Goal: Task Accomplishment & Management: Use online tool/utility

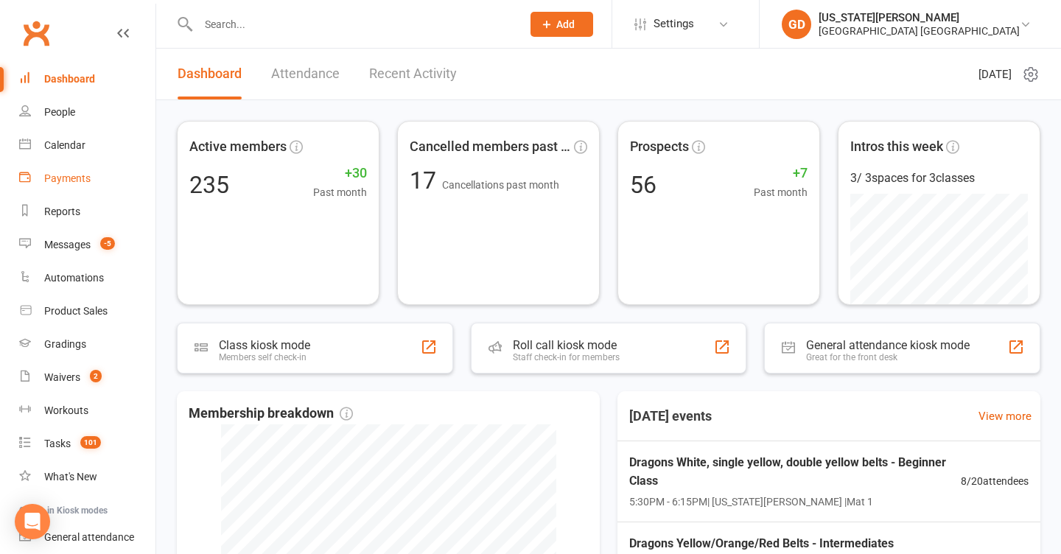
click at [70, 163] on link "Payments" at bounding box center [87, 178] width 136 height 33
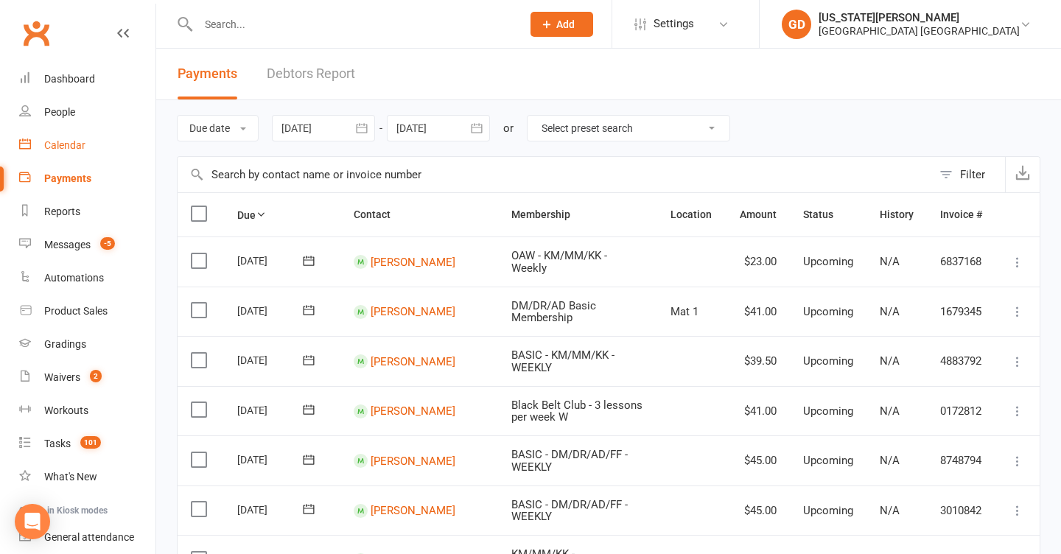
click at [72, 144] on div "Calendar" at bounding box center [64, 145] width 41 height 12
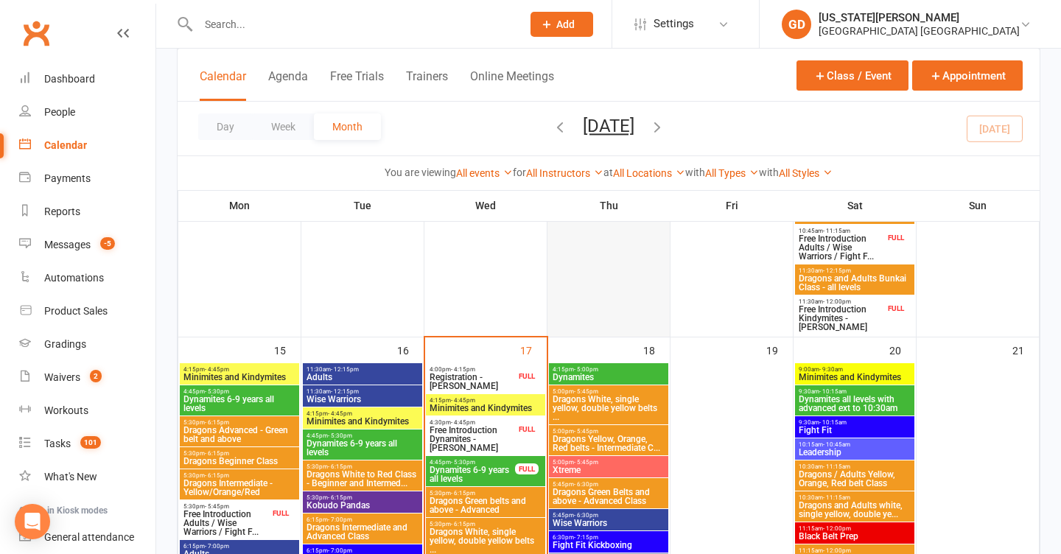
scroll to position [1053, 0]
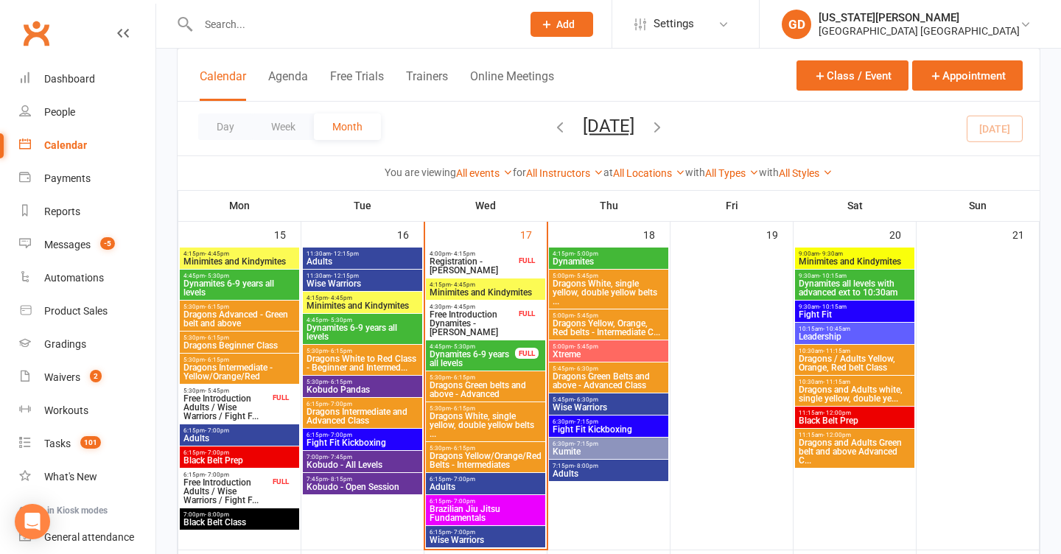
click at [503, 481] on span "6:15pm - 7:00pm" at bounding box center [485, 479] width 113 height 7
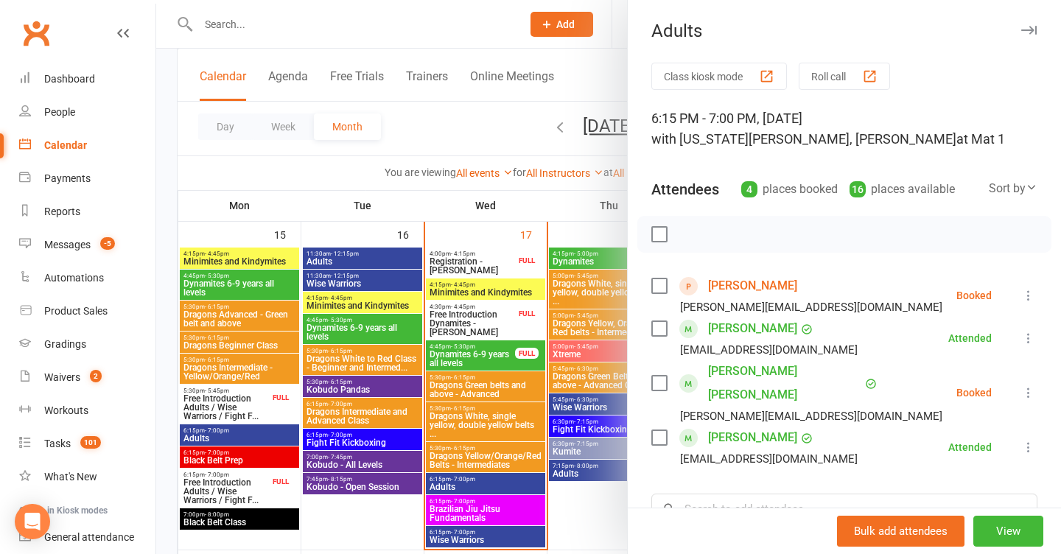
click at [732, 290] on link "[PERSON_NAME]" at bounding box center [752, 286] width 89 height 24
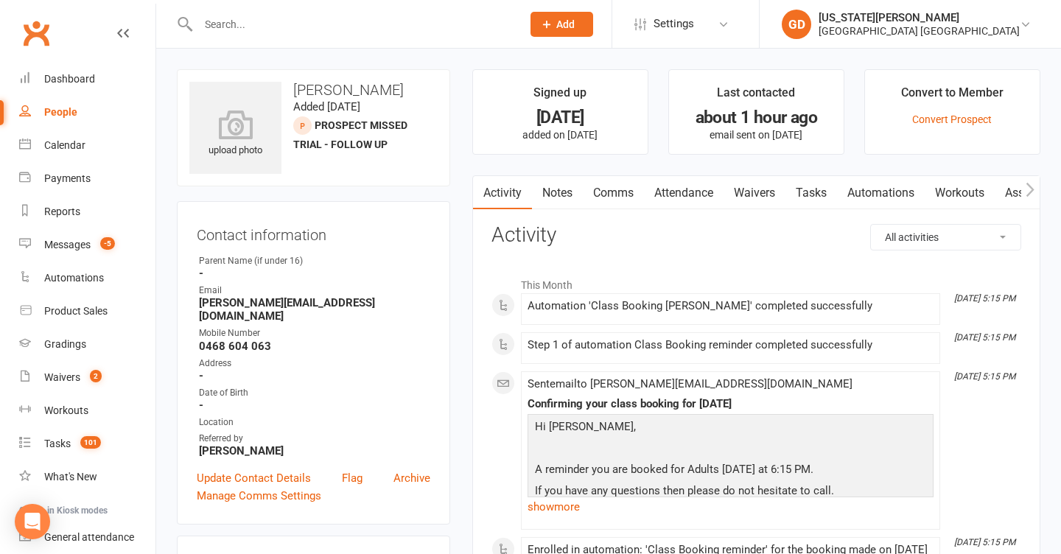
click at [755, 194] on link "Waivers" at bounding box center [755, 193] width 62 height 34
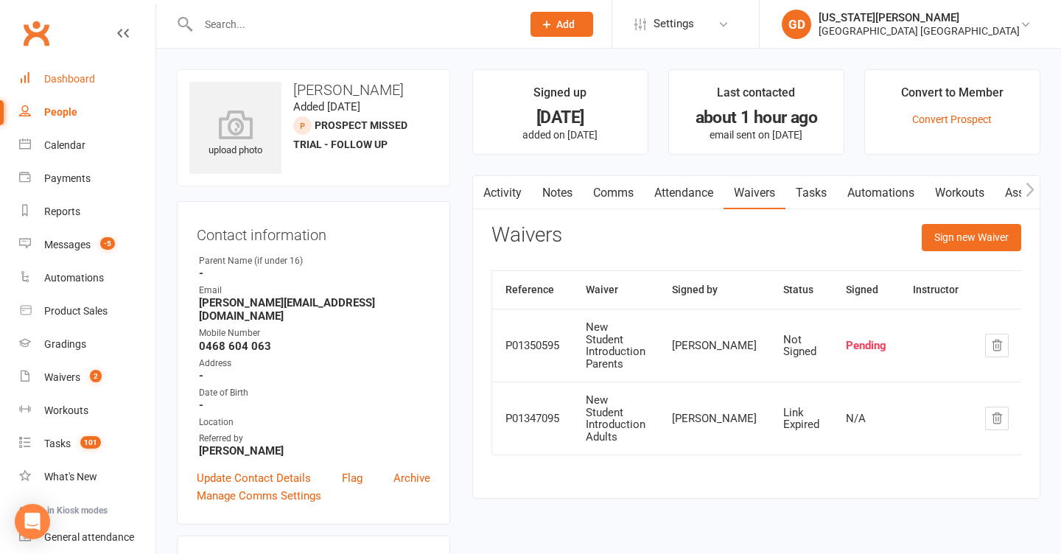
click at [75, 69] on link "Dashboard" at bounding box center [87, 79] width 136 height 33
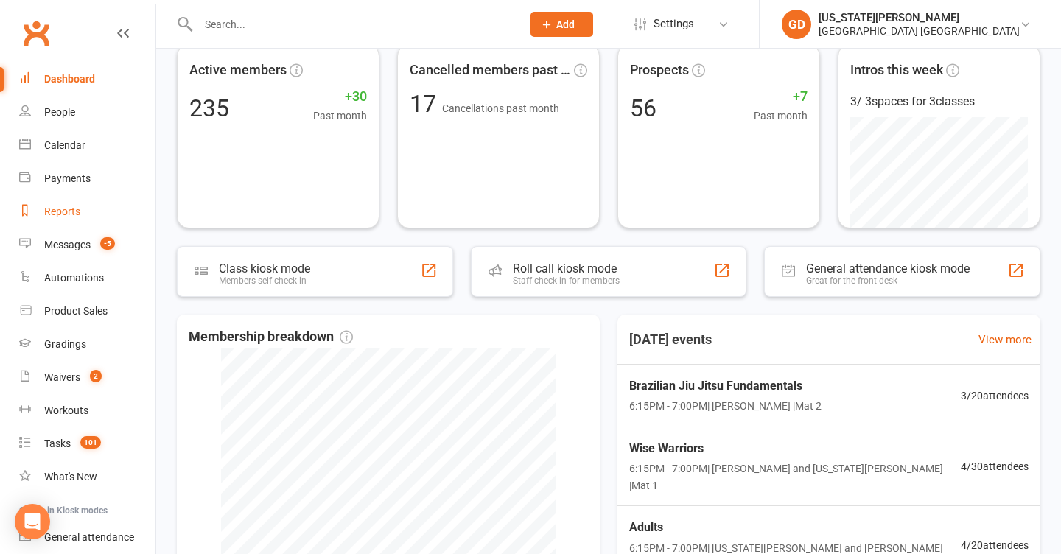
scroll to position [80, 0]
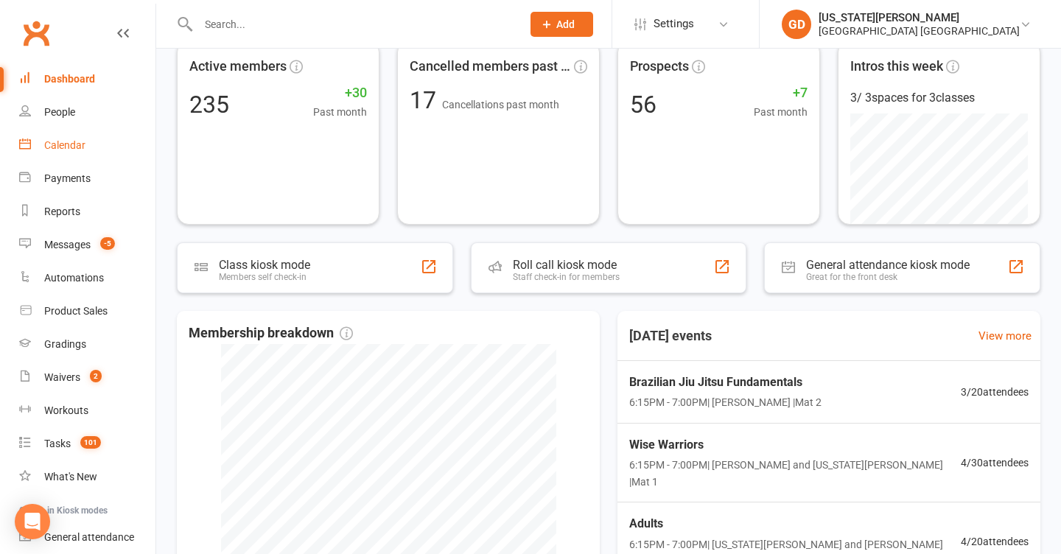
click at [77, 148] on div "Calendar" at bounding box center [64, 145] width 41 height 12
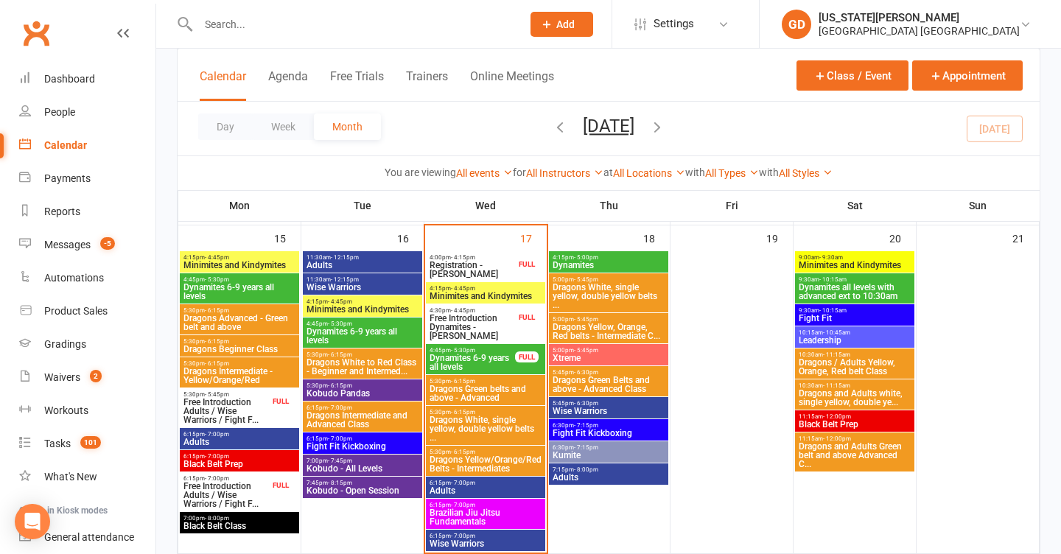
scroll to position [1074, 0]
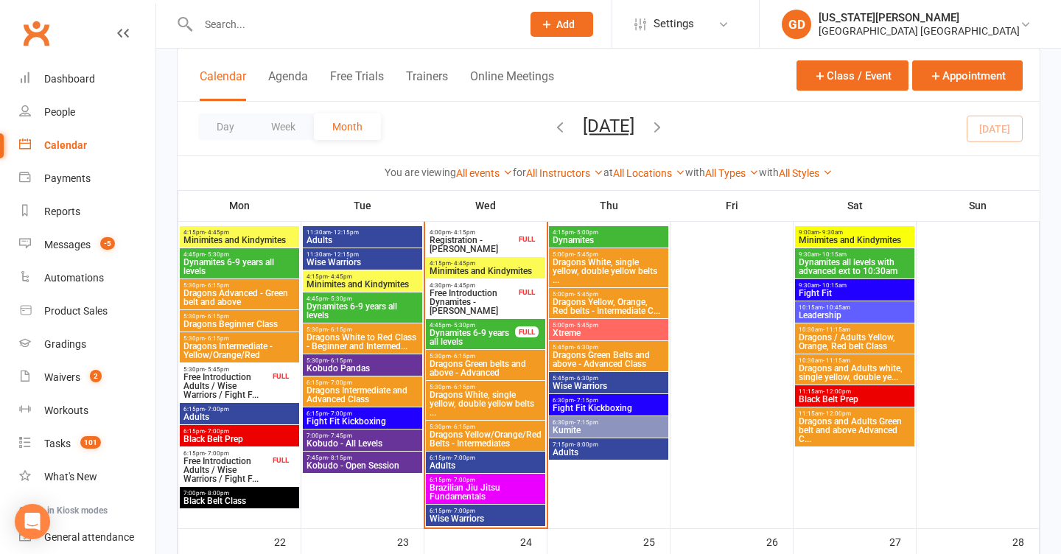
click at [474, 469] on span "Adults" at bounding box center [485, 465] width 113 height 9
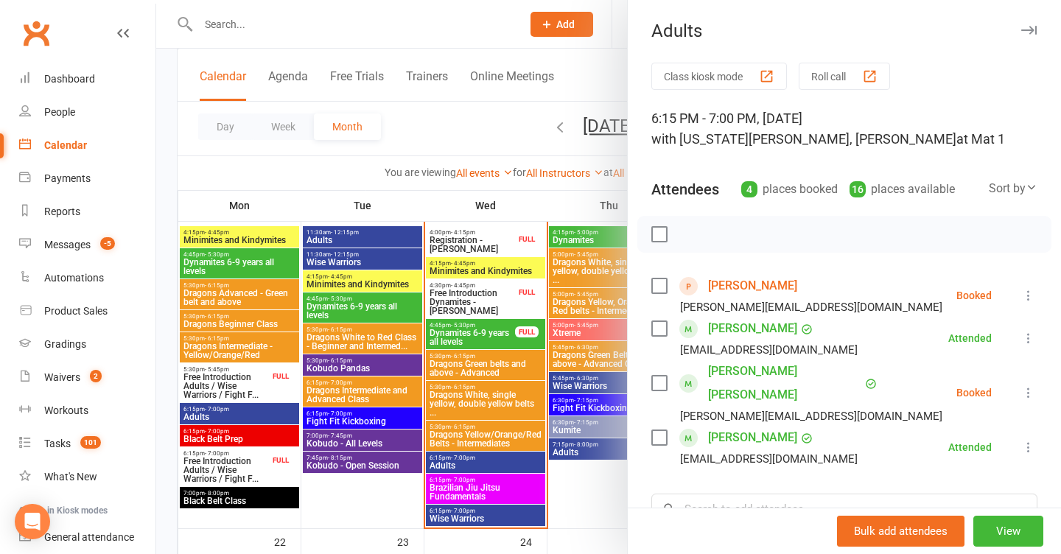
drag, startPoint x: 1028, startPoint y: 300, endPoint x: 1021, endPoint y: 310, distance: 12.3
click at [1028, 301] on icon at bounding box center [1028, 295] width 15 height 15
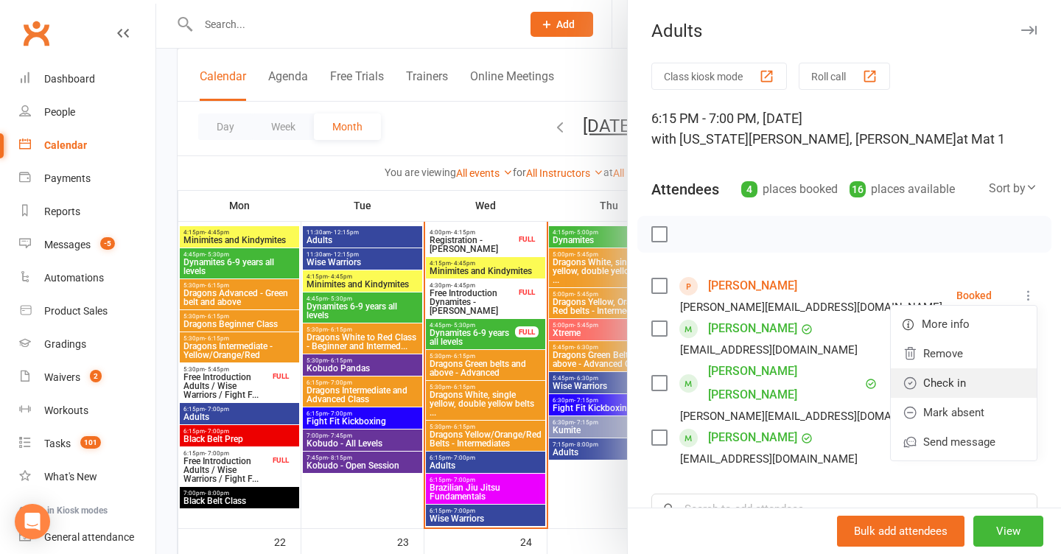
click at [950, 388] on link "Check in" at bounding box center [964, 382] width 146 height 29
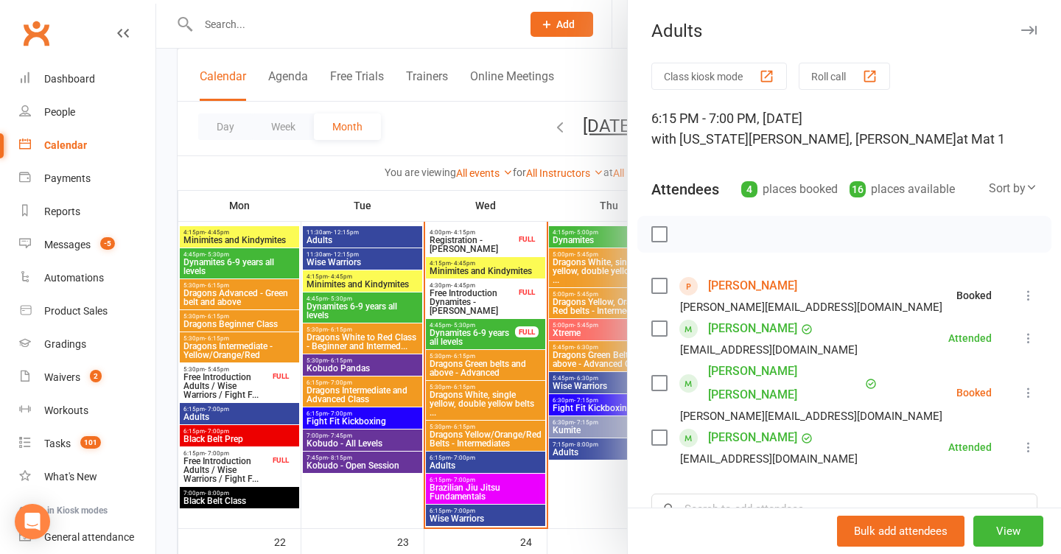
click at [1029, 385] on icon at bounding box center [1028, 392] width 15 height 15
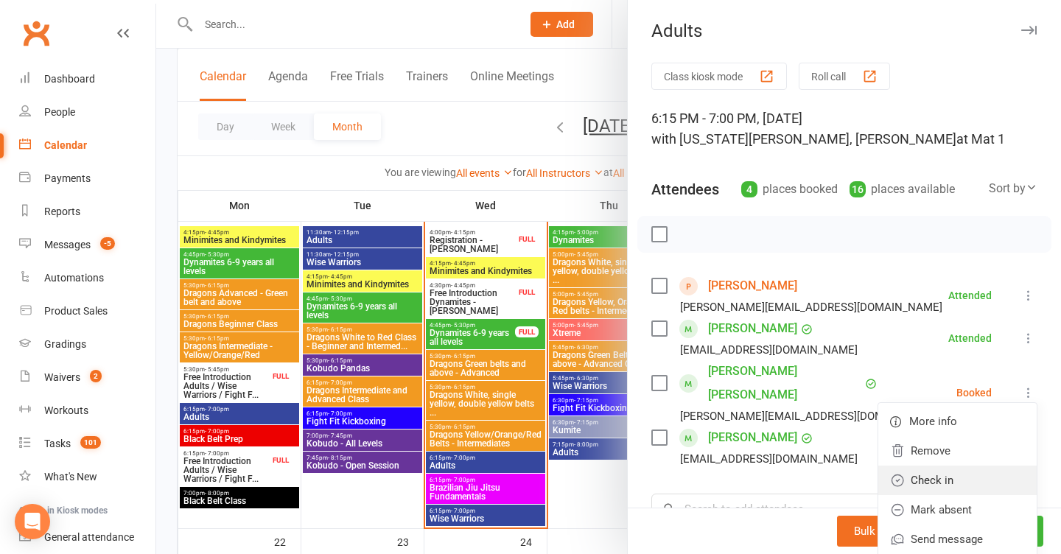
click at [952, 477] on link "Check in" at bounding box center [957, 480] width 158 height 29
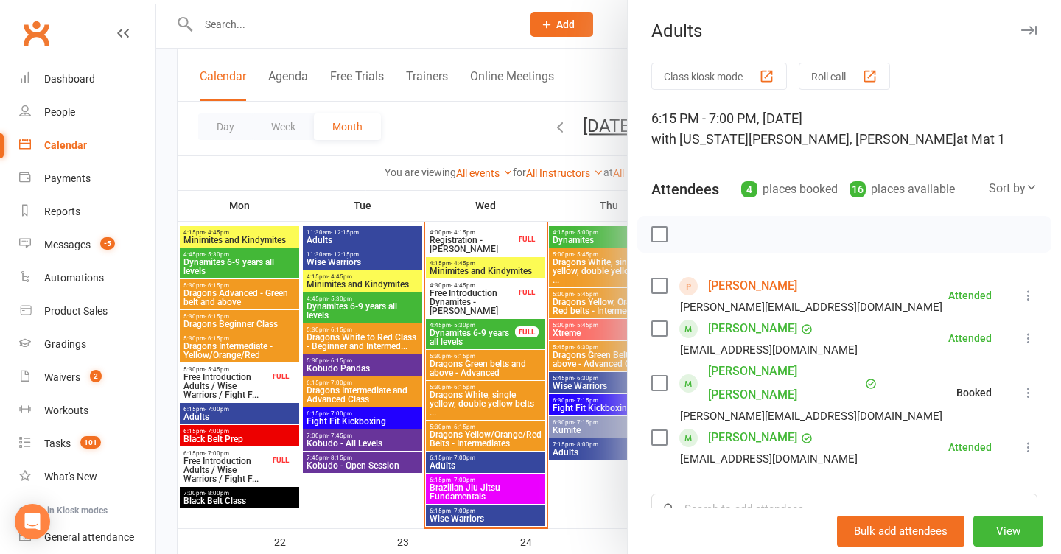
click at [494, 399] on div at bounding box center [608, 277] width 905 height 554
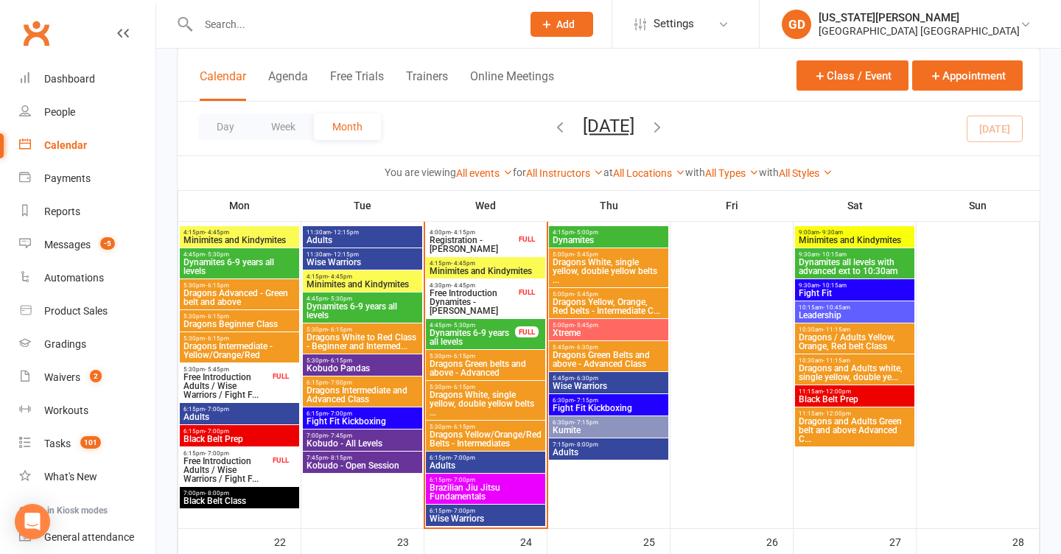
click at [483, 491] on span "Brazilian Jiu Jitsu Fundamentals" at bounding box center [485, 492] width 113 height 18
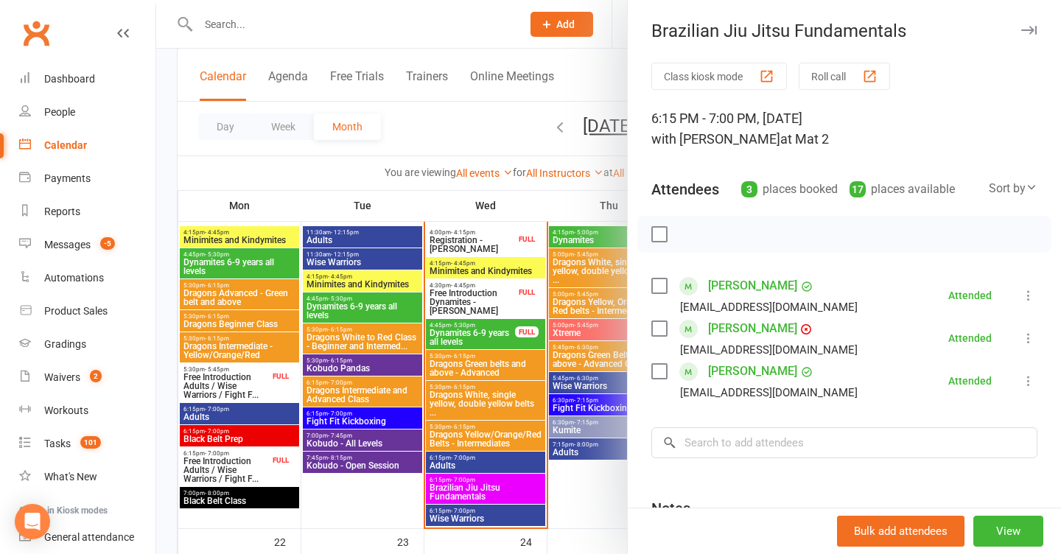
scroll to position [13, 0]
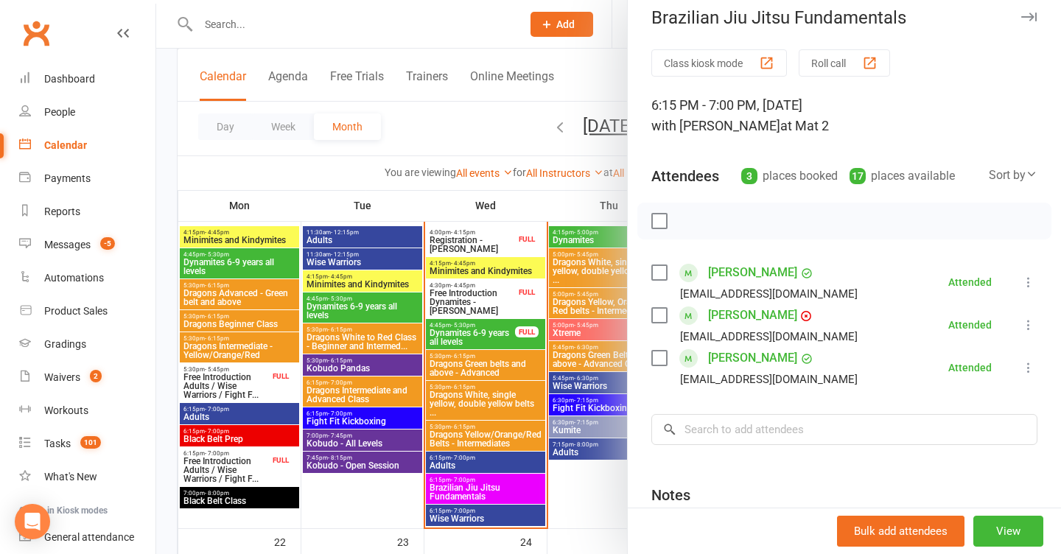
click at [430, 354] on div at bounding box center [608, 277] width 905 height 554
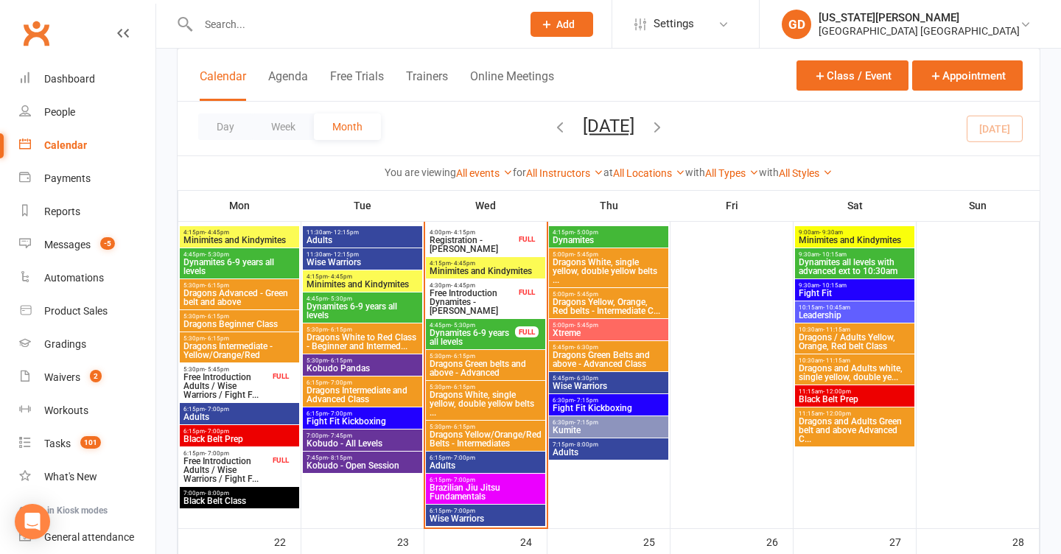
click at [466, 509] on span "- 7:00pm" at bounding box center [463, 511] width 24 height 7
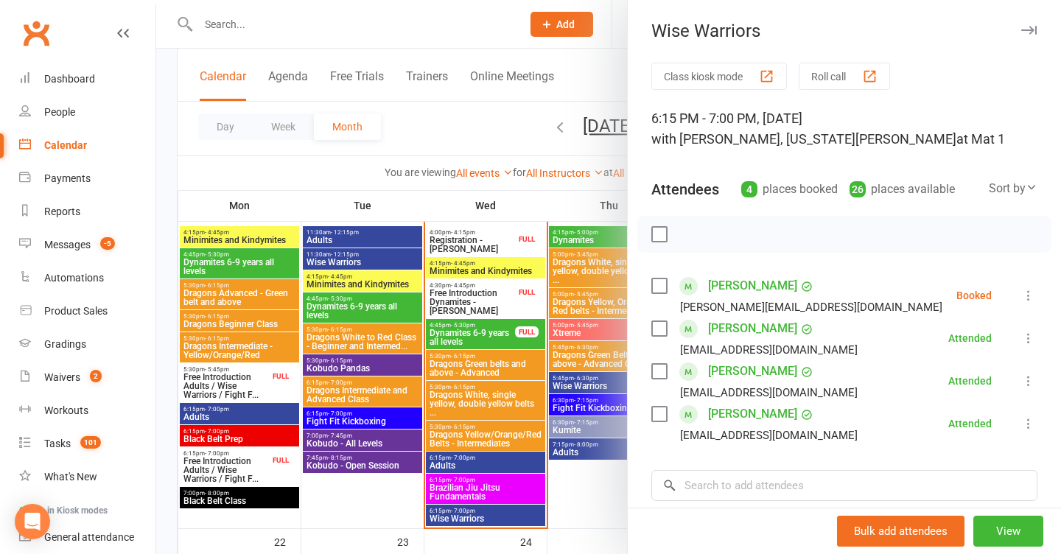
click at [466, 509] on div at bounding box center [608, 277] width 905 height 554
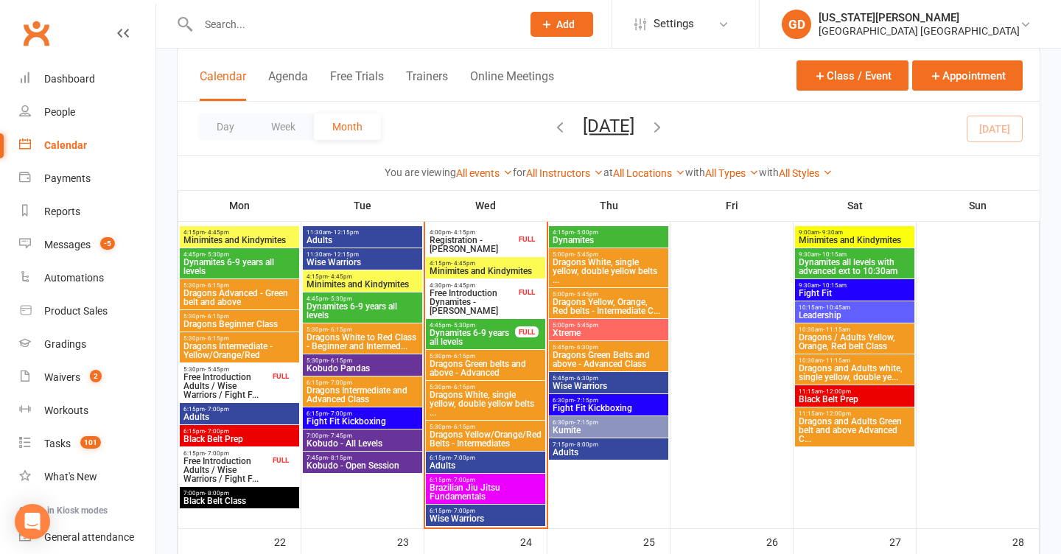
click at [475, 488] on span "Brazilian Jiu Jitsu Fundamentals" at bounding box center [485, 492] width 113 height 18
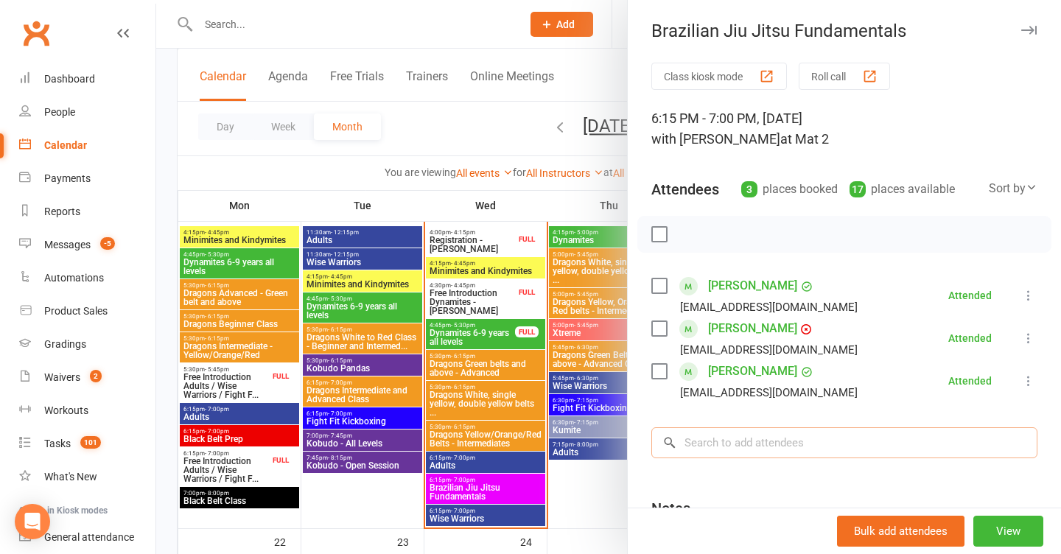
click at [716, 448] on input "search" at bounding box center [844, 442] width 386 height 31
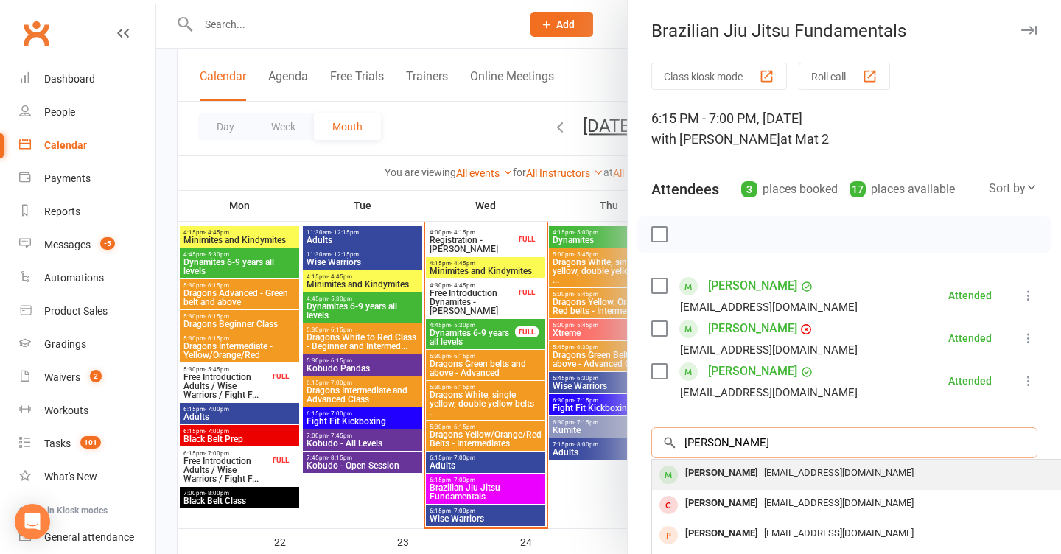
type input "[PERSON_NAME]"
click at [748, 478] on div "[EMAIL_ADDRESS][DOMAIN_NAME]" at bounding box center [872, 473] width 429 height 21
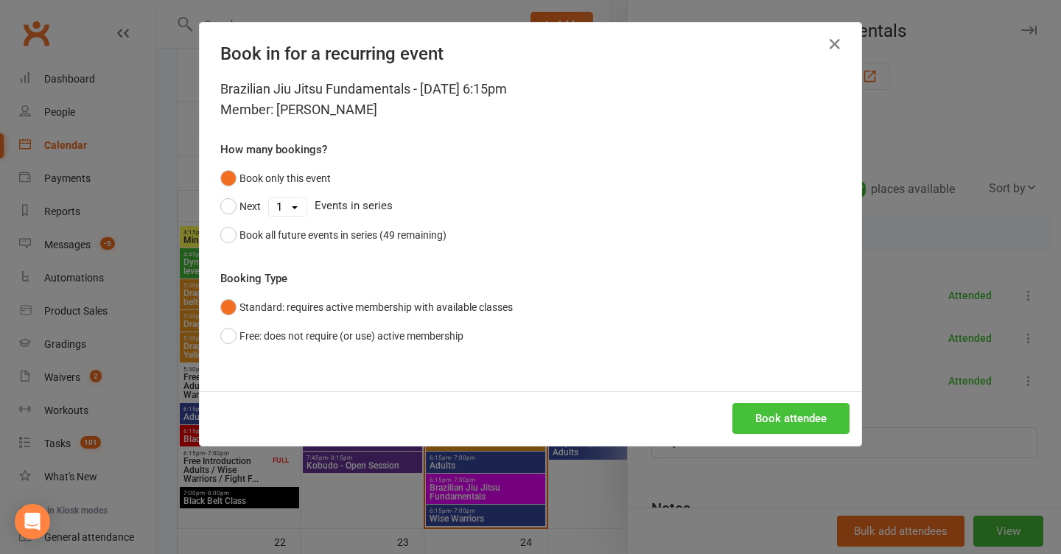
click at [749, 416] on button "Book attendee" at bounding box center [790, 418] width 117 height 31
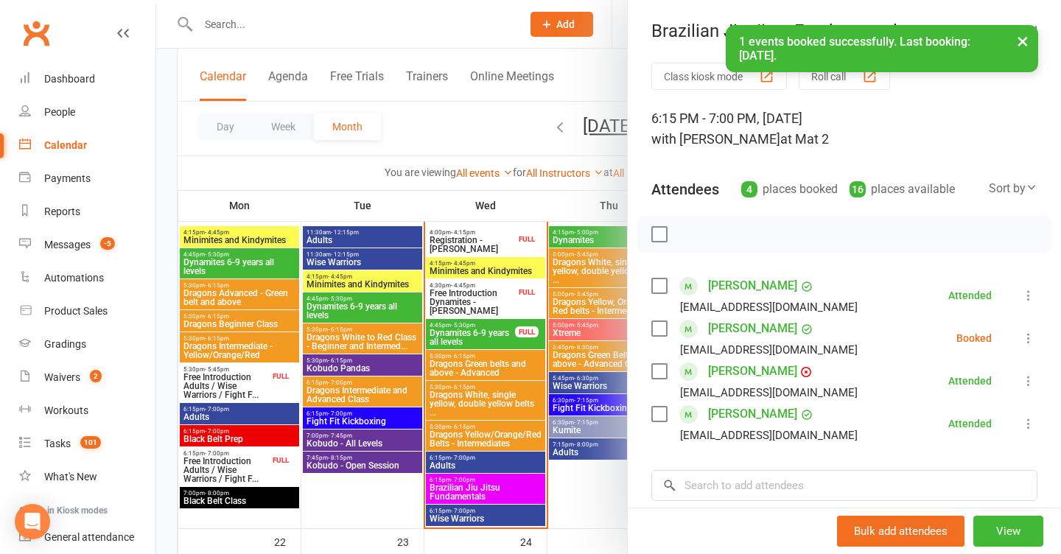
click at [1027, 342] on icon at bounding box center [1028, 338] width 15 height 15
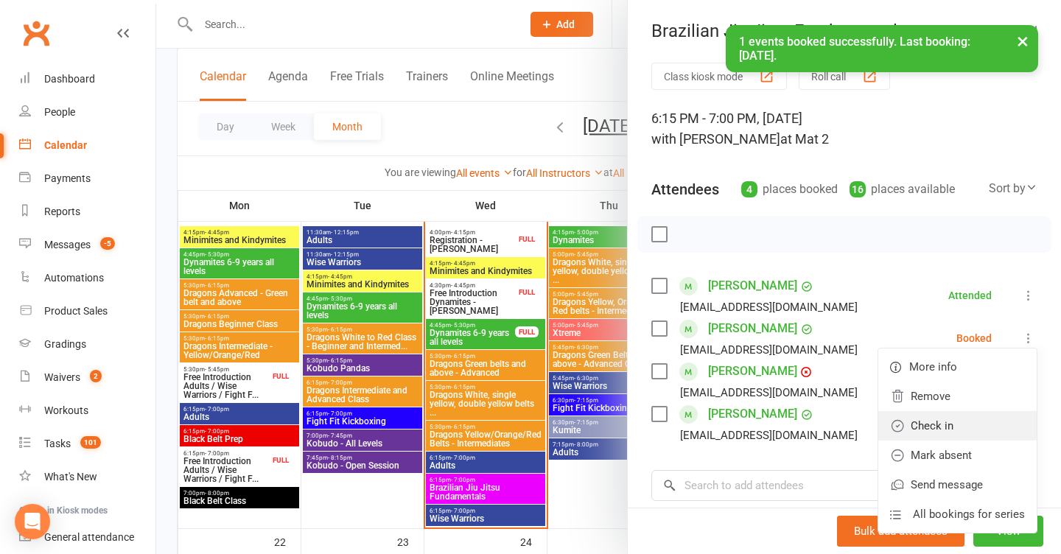
click at [930, 423] on link "Check in" at bounding box center [957, 425] width 158 height 29
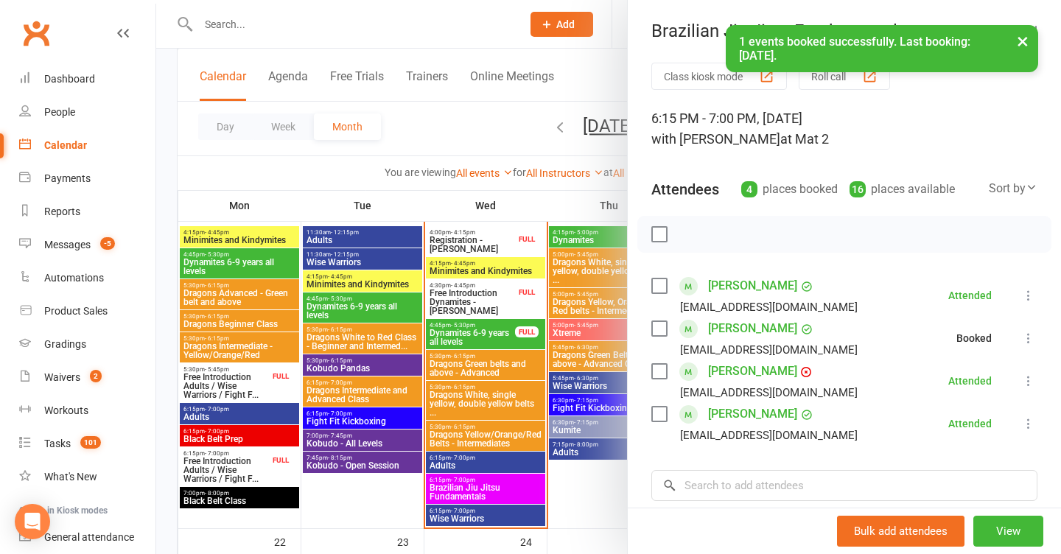
click at [490, 378] on div at bounding box center [608, 277] width 905 height 554
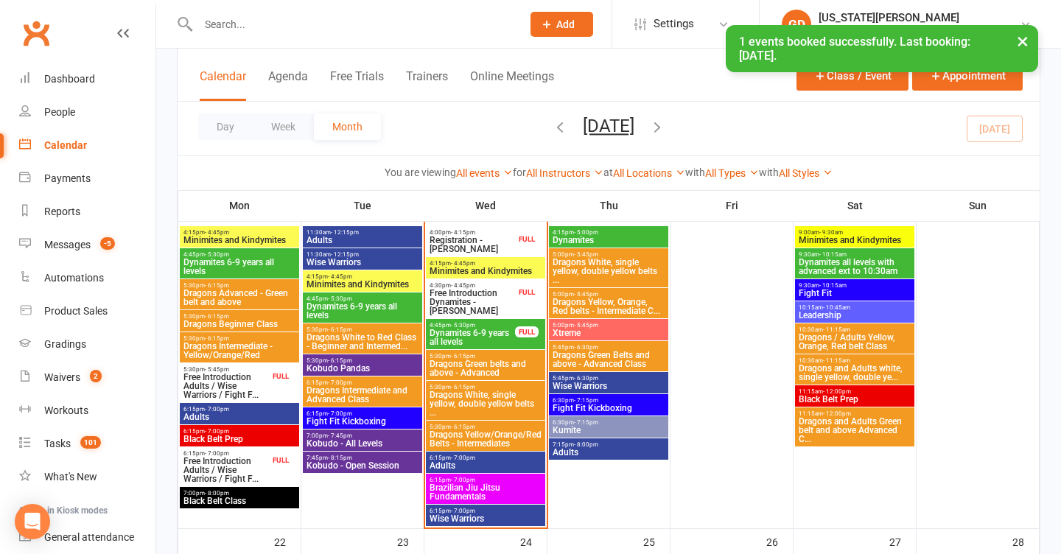
click at [480, 514] on span "Wise Warriors" at bounding box center [485, 518] width 113 height 9
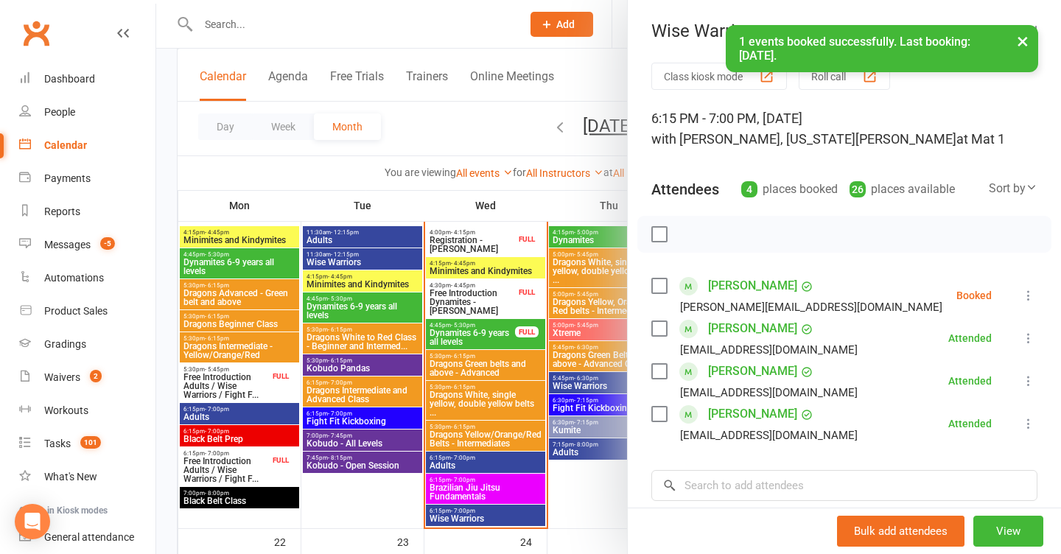
click at [1029, 297] on icon at bounding box center [1028, 295] width 15 height 15
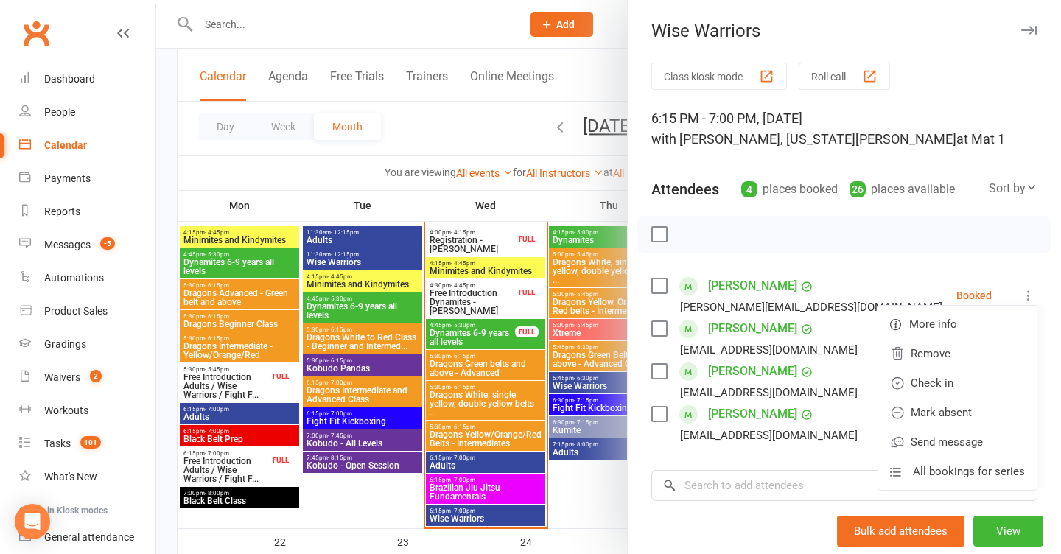
click at [504, 336] on div at bounding box center [608, 277] width 905 height 554
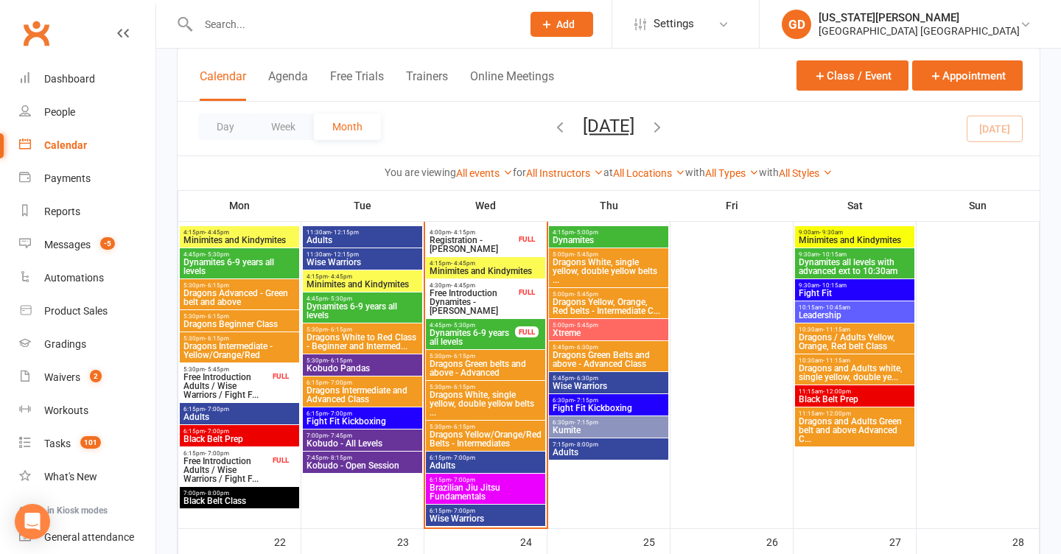
click at [476, 461] on span "Adults" at bounding box center [485, 465] width 113 height 9
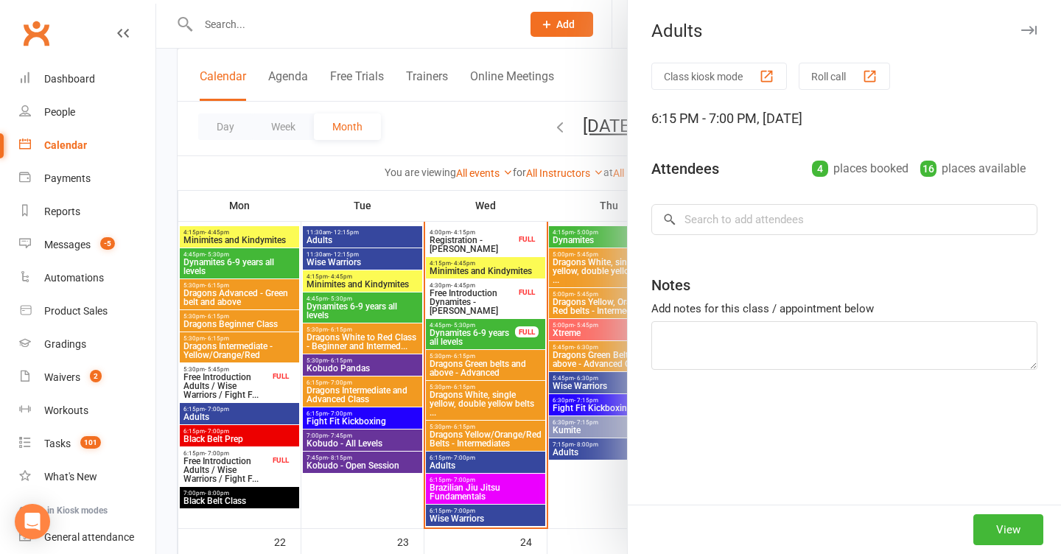
click at [506, 352] on div at bounding box center [608, 277] width 905 height 554
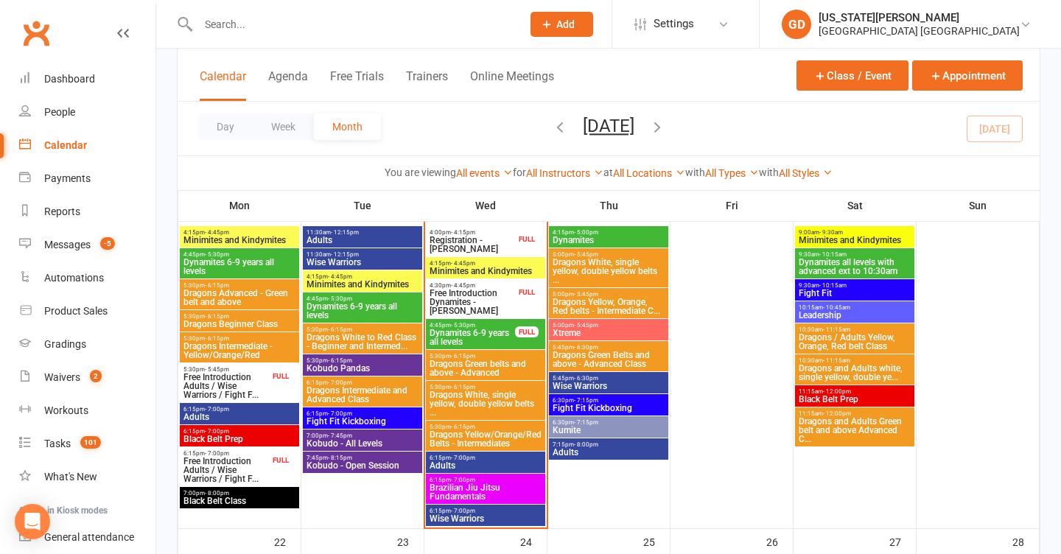
click at [489, 511] on span "6:15pm - 7:00pm" at bounding box center [485, 511] width 113 height 7
